Goal: Subscribe to service/newsletter

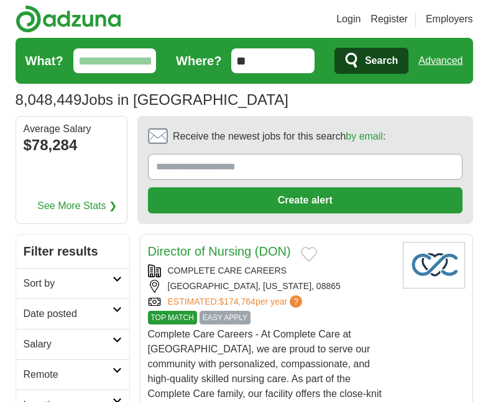
click at [60, 375] on h2 "Remote" at bounding box center [68, 375] width 89 height 15
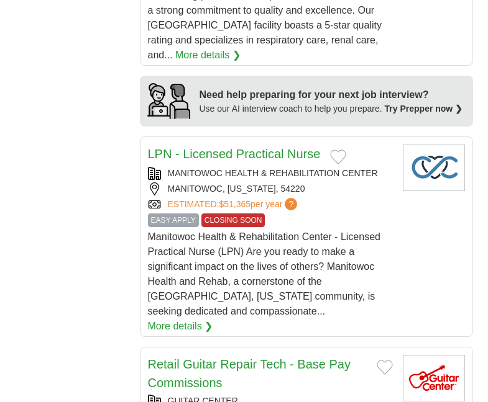
scroll to position [1449, 0]
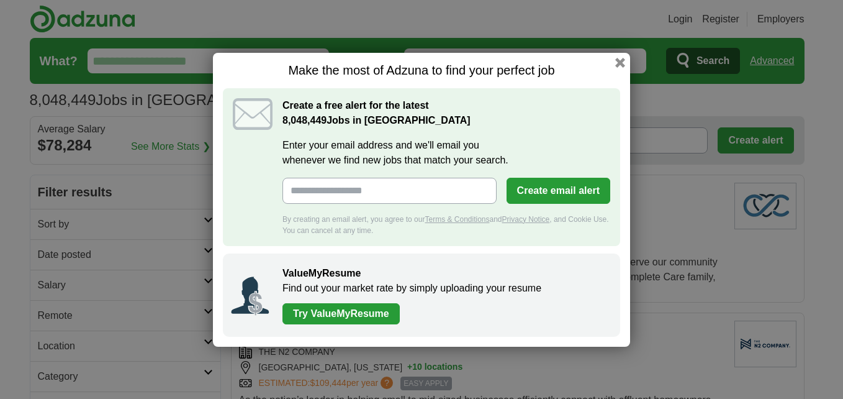
click at [394, 196] on input "Enter your email address and we'll email you whenever we find new jobs that mat…" at bounding box center [390, 191] width 214 height 26
type input "**********"
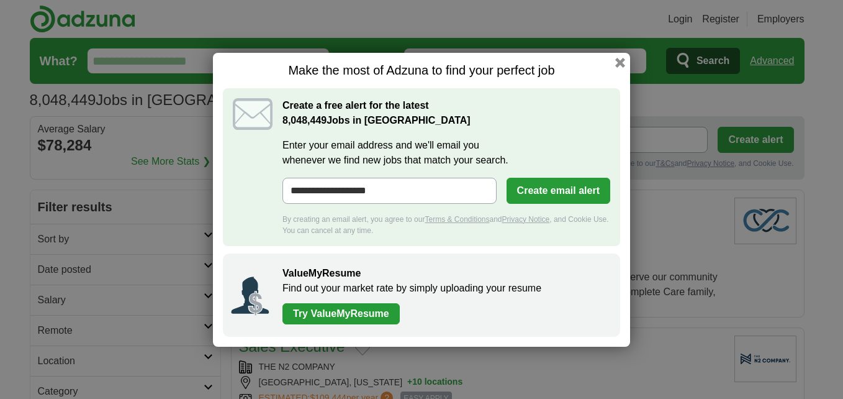
click at [518, 184] on button "Create email alert" at bounding box center [559, 191] width 104 height 26
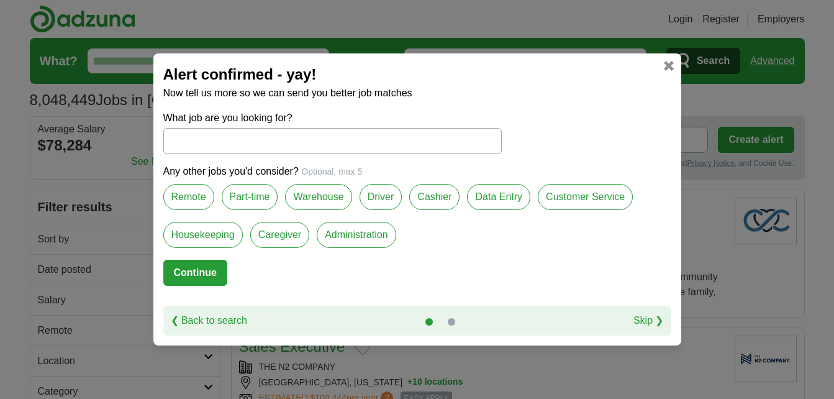
click at [186, 202] on label "Remote" at bounding box center [188, 197] width 51 height 26
click at [337, 232] on label "Administration" at bounding box center [356, 235] width 79 height 26
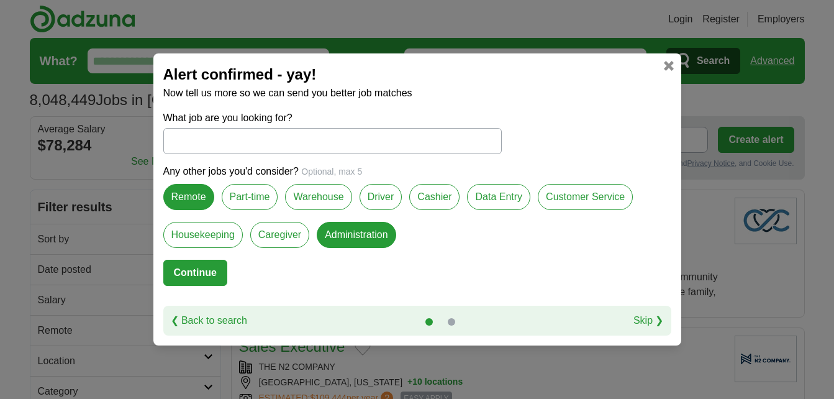
click at [575, 198] on label "Customer Service" at bounding box center [585, 197] width 95 height 26
click at [257, 195] on label "Part-time" at bounding box center [250, 197] width 57 height 26
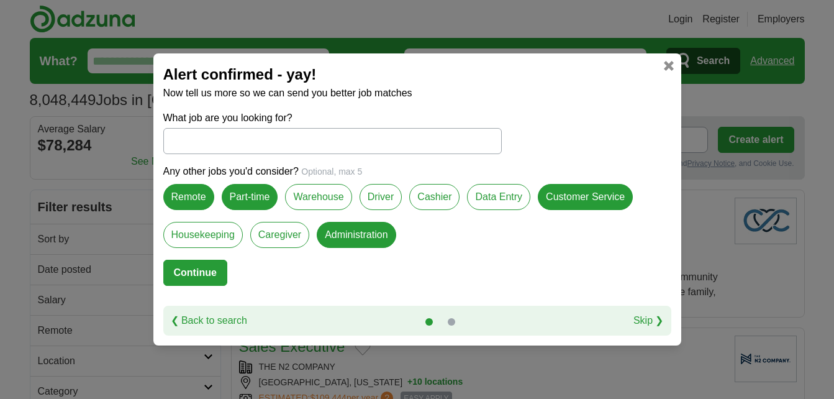
click at [212, 279] on button "Continue" at bounding box center [195, 273] width 64 height 26
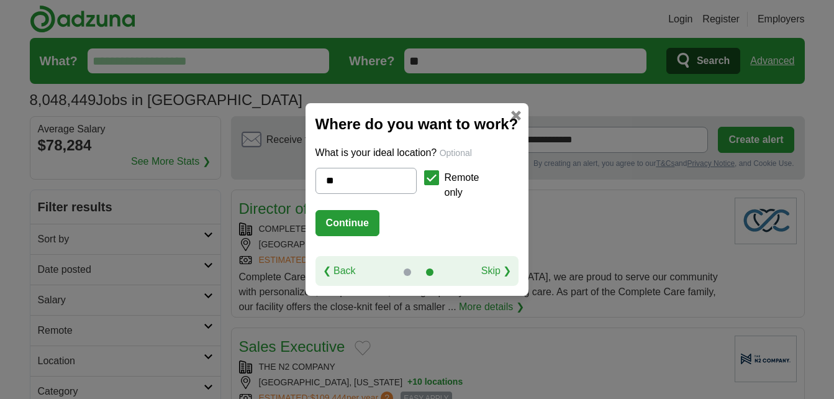
click at [348, 220] on button "Continue" at bounding box center [348, 223] width 64 height 26
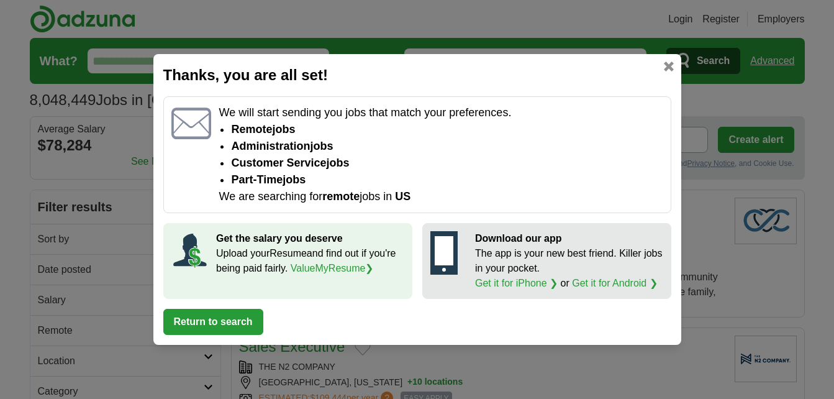
click at [241, 321] on button "Return to search" at bounding box center [213, 322] width 100 height 26
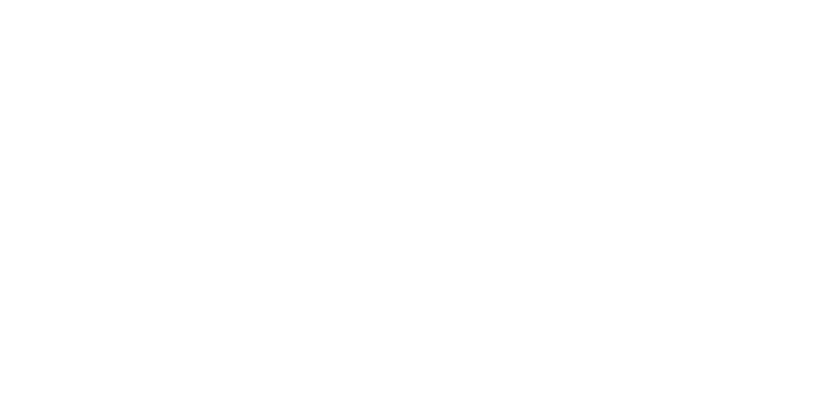
scroll to position [1938, 0]
